Goal: Navigation & Orientation: Find specific page/section

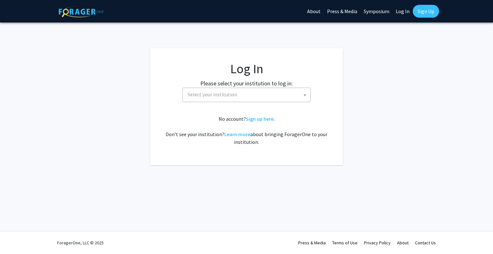
select select
click at [233, 77] on fg-card-body "Log In Please select your institution to log in: [GEOGRAPHIC_DATA] [GEOGRAPHIC_…" at bounding box center [246, 106] width 167 height 91
click at [226, 96] on span "Select your institution" at bounding box center [212, 94] width 49 height 6
click at [400, 12] on link "Log In" at bounding box center [403, 11] width 20 height 22
click at [402, 12] on link "Log In" at bounding box center [403, 11] width 20 height 22
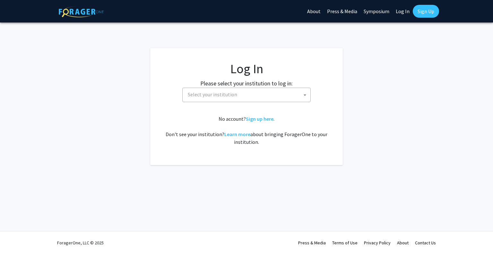
click at [402, 12] on link "Log In" at bounding box center [403, 11] width 20 height 22
click at [402, 11] on link "Log In" at bounding box center [403, 11] width 20 height 22
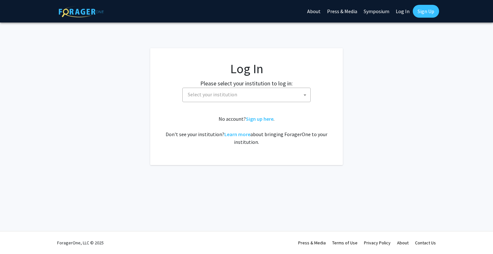
click at [226, 92] on span "Select your institution" at bounding box center [212, 94] width 49 height 6
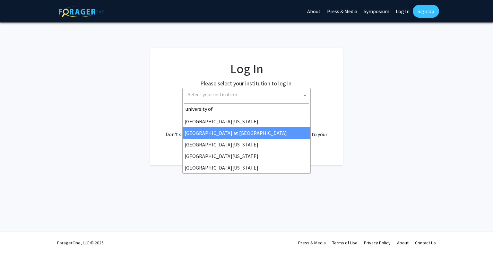
type input "university of"
select select "18"
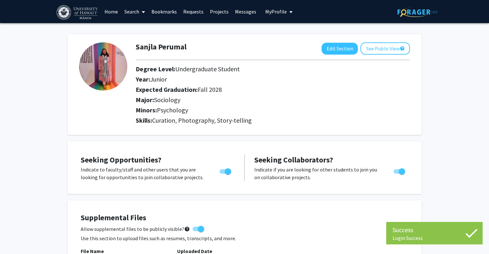
click at [245, 14] on link "Messages" at bounding box center [246, 11] width 28 height 22
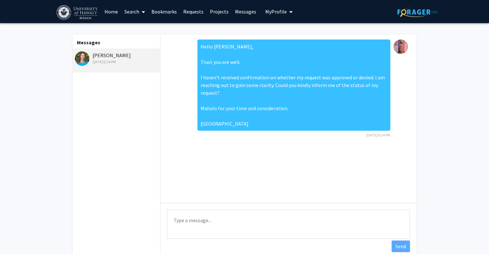
click at [272, 15] on button "My Profile" at bounding box center [278, 11] width 31 height 23
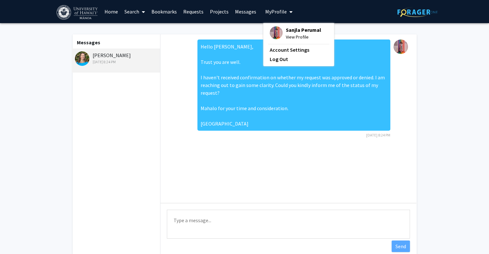
click at [167, 11] on link "Bookmarks" at bounding box center [164, 11] width 32 height 22
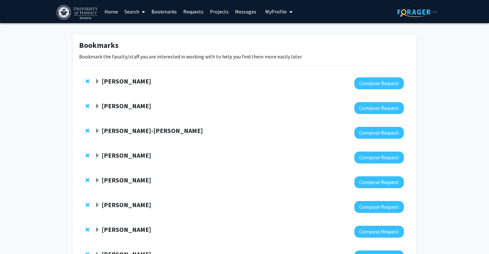
click at [88, 81] on span "Remove Colleen Rost-Banik from bookmarks" at bounding box center [87, 81] width 4 height 5
click at [88, 81] on span "Remove Ashley Rubin from bookmarks" at bounding box center [87, 81] width 4 height 5
click at [140, 81] on strong "Babe Kawaii-Bogue" at bounding box center [152, 81] width 101 height 8
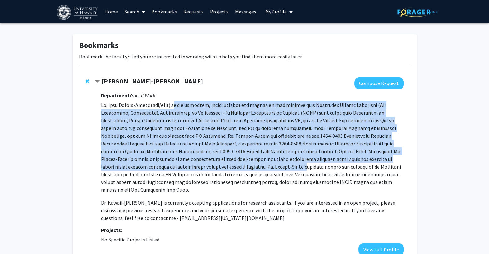
drag, startPoint x: 175, startPoint y: 105, endPoint x: 207, endPoint y: 170, distance: 71.7
click at [207, 170] on p at bounding box center [252, 147] width 302 height 93
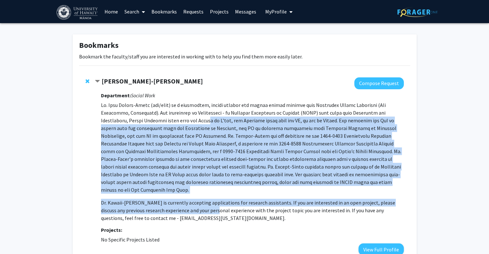
drag, startPoint x: 211, startPoint y: 201, endPoint x: 163, endPoint y: 122, distance: 92.7
click at [163, 122] on p "Dr. Kawaii-Bogue is currently accepting applications for research assistants. I…" at bounding box center [252, 161] width 302 height 121
click at [163, 122] on p at bounding box center [252, 147] width 302 height 93
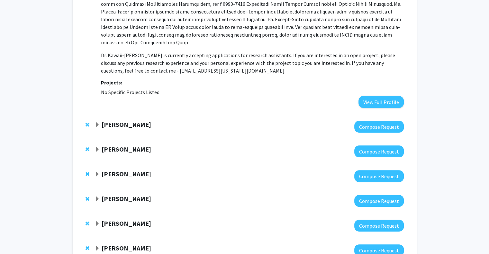
scroll to position [148, 0]
click at [100, 120] on div "Christine Beaule" at bounding box center [164, 124] width 139 height 8
click at [96, 122] on span "Expand Christine Beaule Bookmark" at bounding box center [97, 124] width 5 height 5
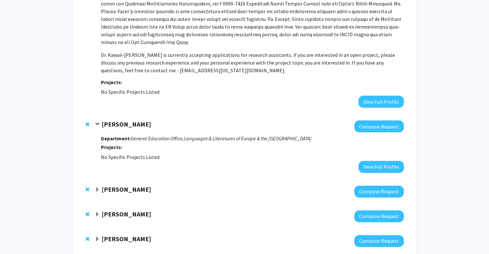
click at [98, 187] on span "Expand Kikilia Lani Bookmark" at bounding box center [97, 189] width 5 height 5
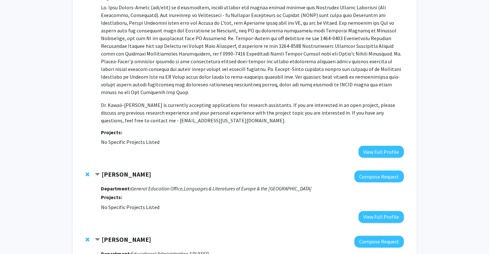
scroll to position [0, 0]
